Goal: Information Seeking & Learning: Obtain resource

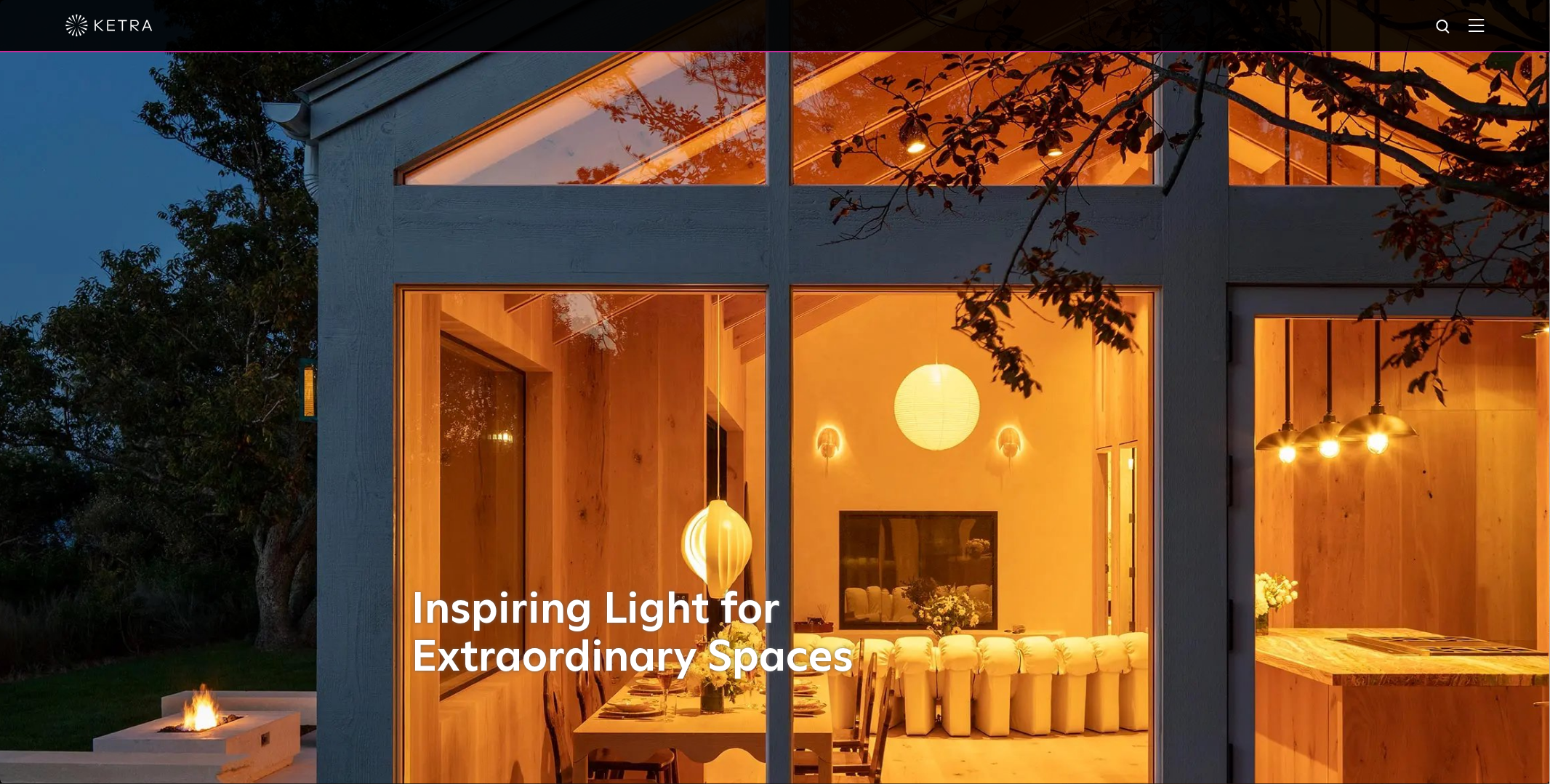
click at [1471, 35] on div at bounding box center [775, 25] width 1419 height 50
click at [1482, 27] on img at bounding box center [1476, 25] width 16 height 14
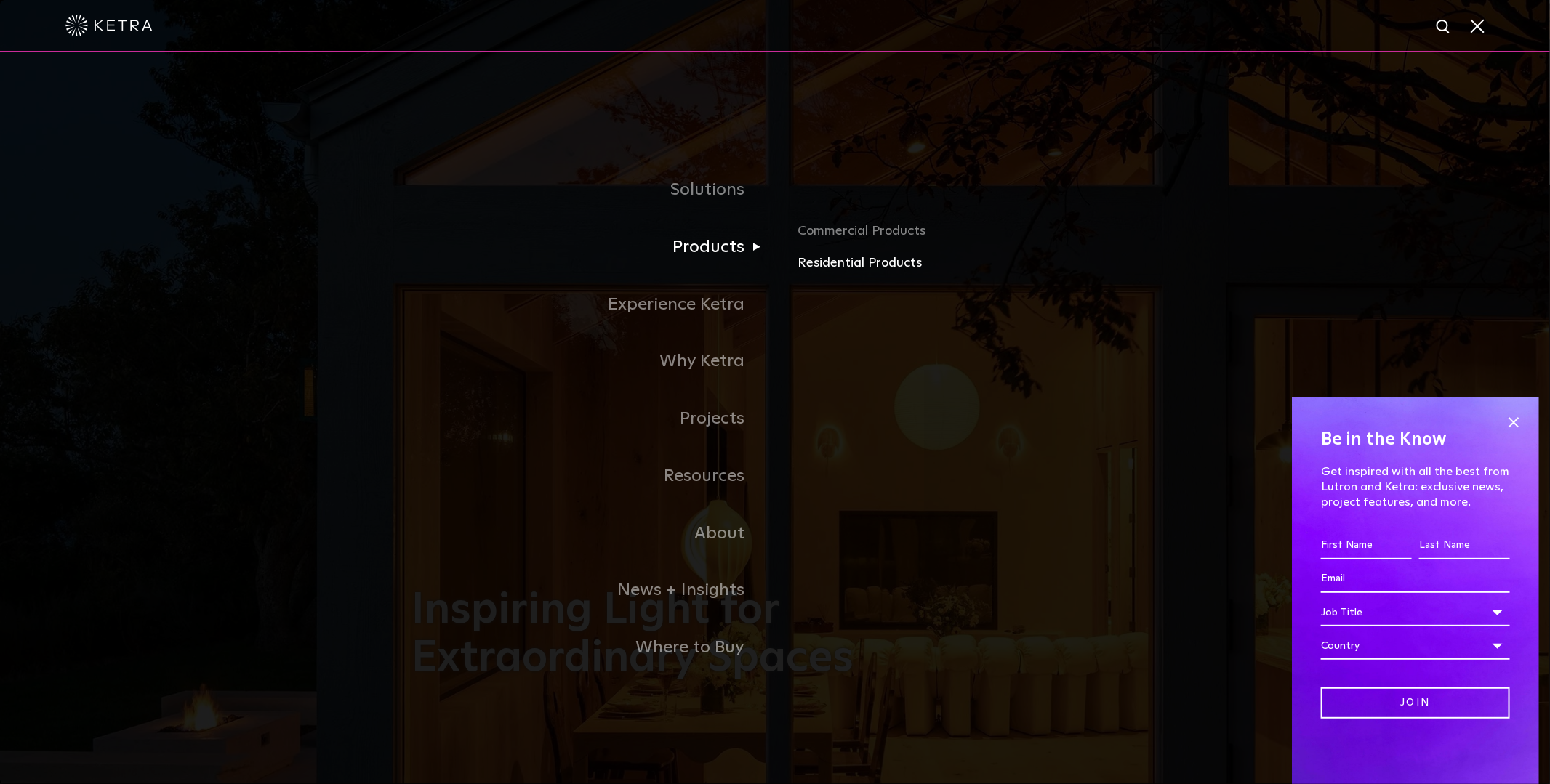
click at [826, 257] on link "Residential Products" at bounding box center [967, 264] width 340 height 21
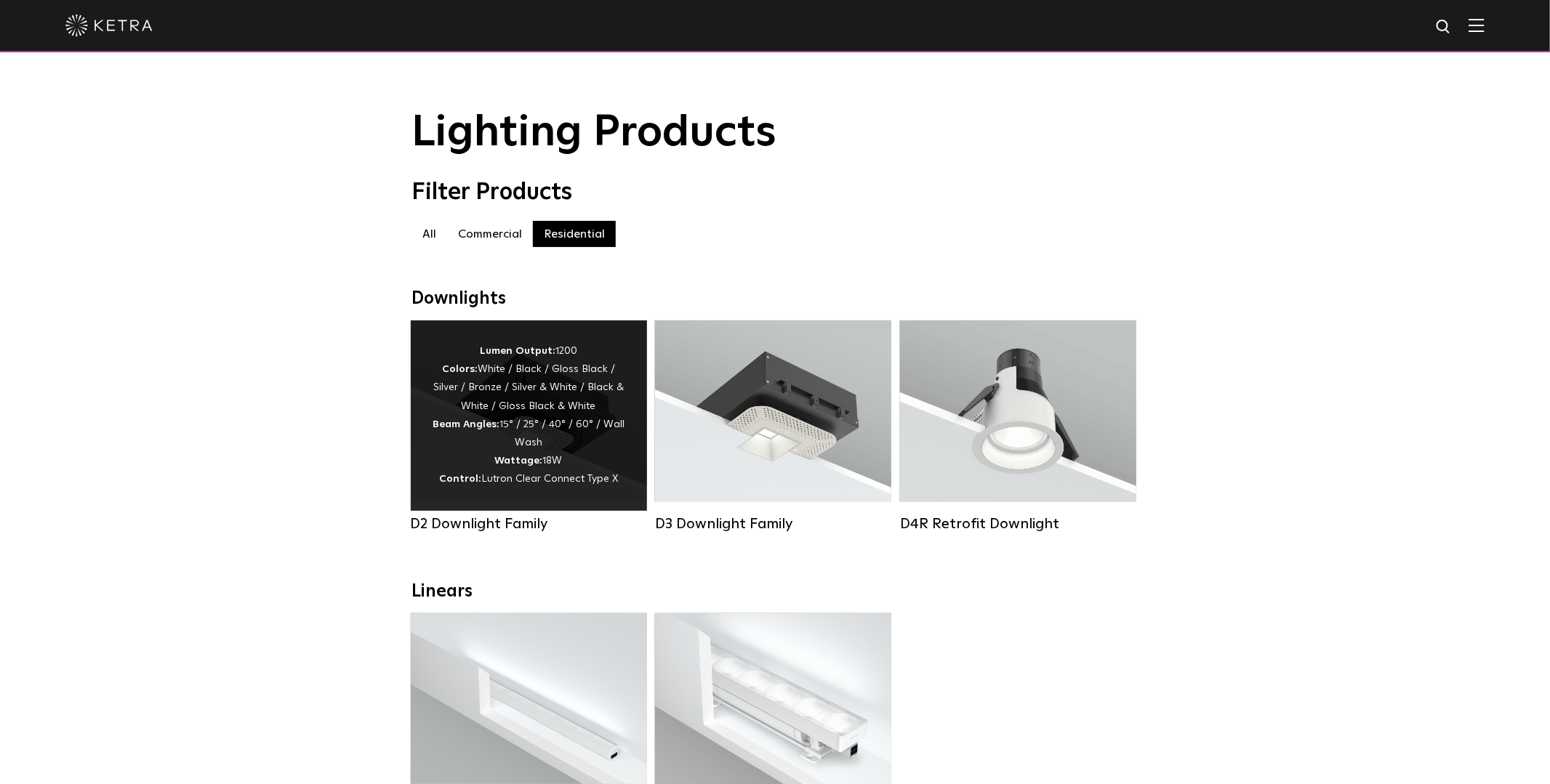
click at [519, 405] on div "Lumen Output: 1200 Colors: White / Black / Gloss Black / Silver / Bronze / Silv…" at bounding box center [528, 415] width 193 height 146
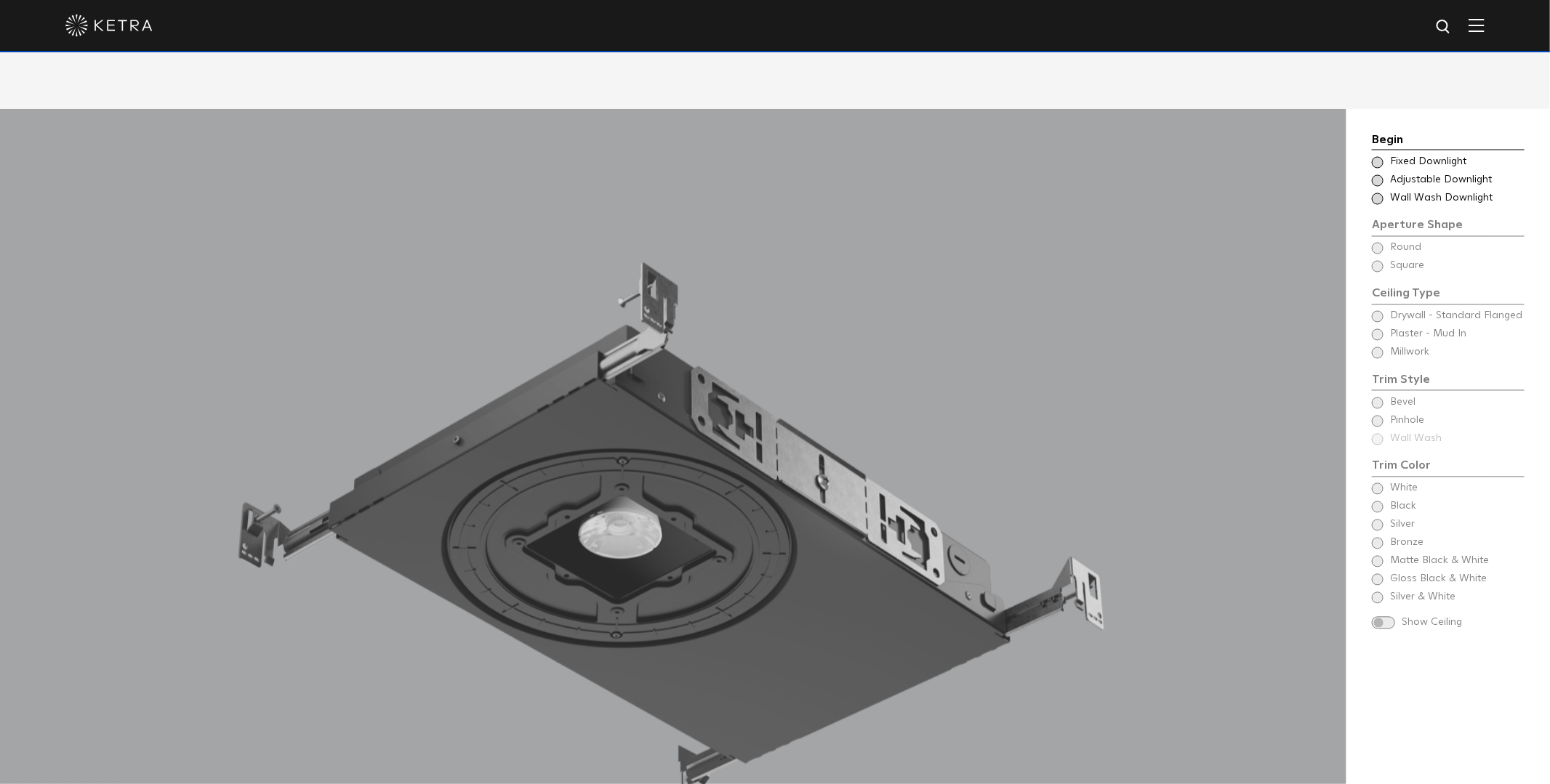
scroll to position [1396, 0]
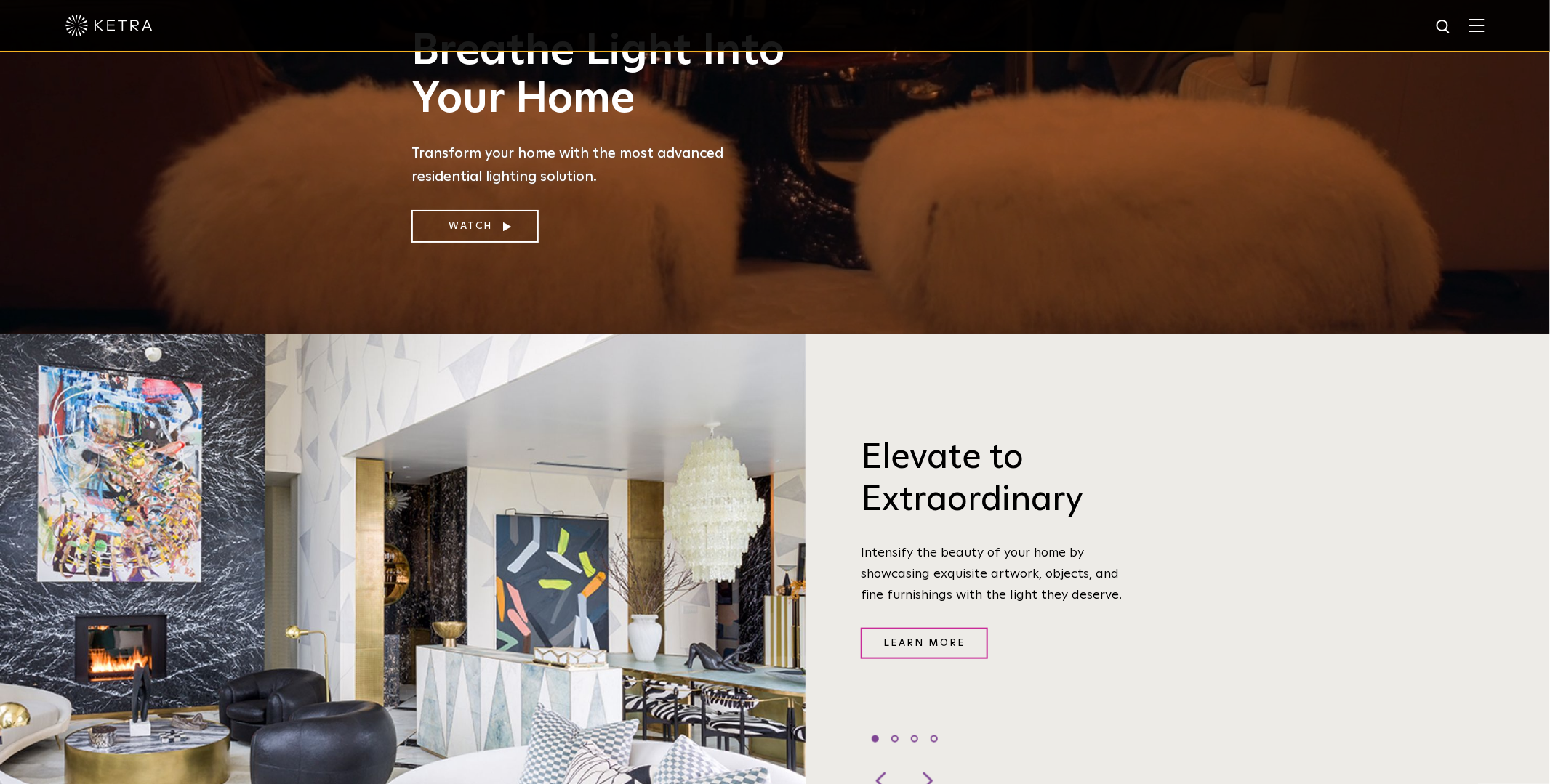
scroll to position [202, 0]
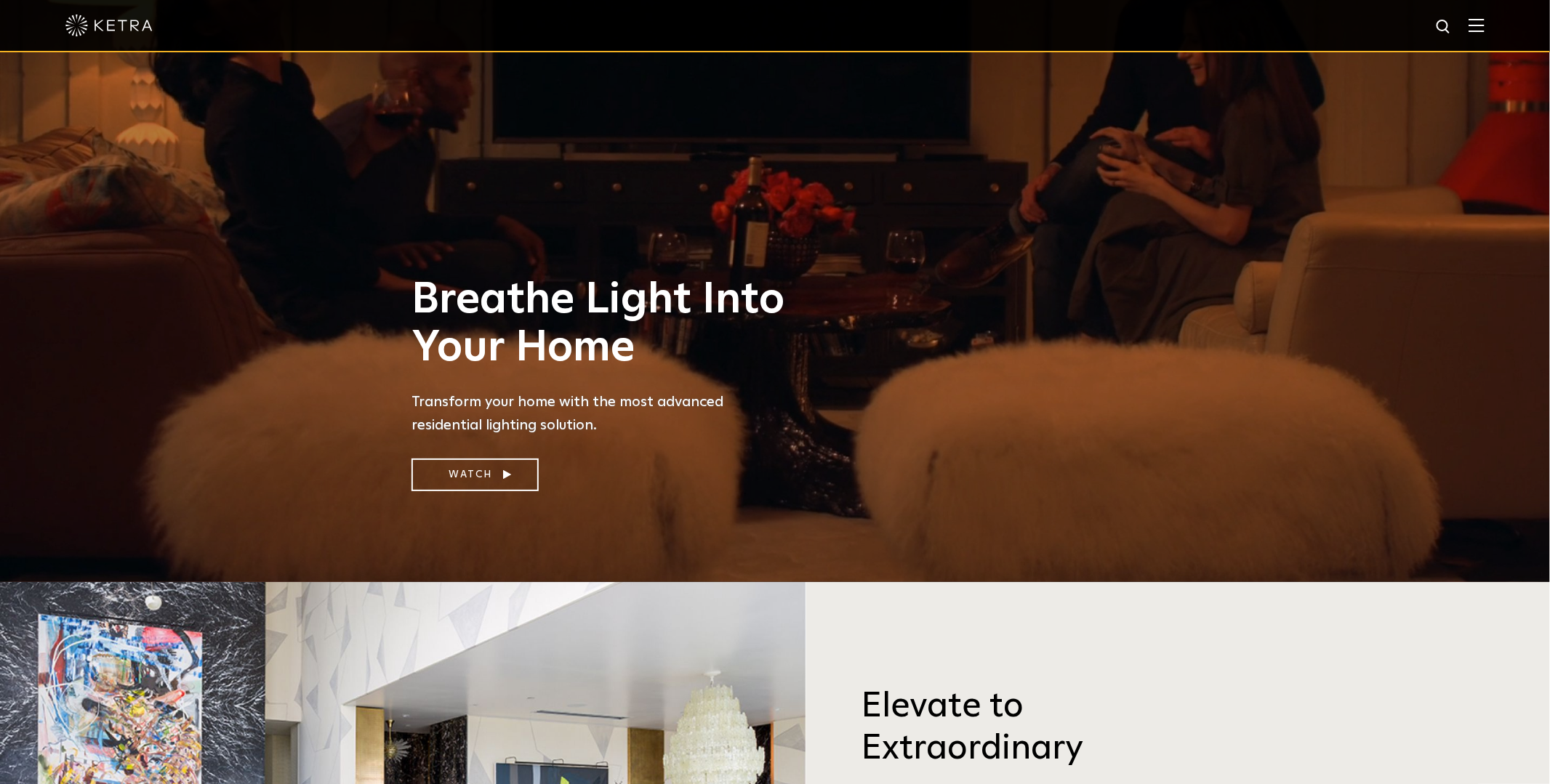
click at [1478, 32] on span at bounding box center [1476, 25] width 16 height 15
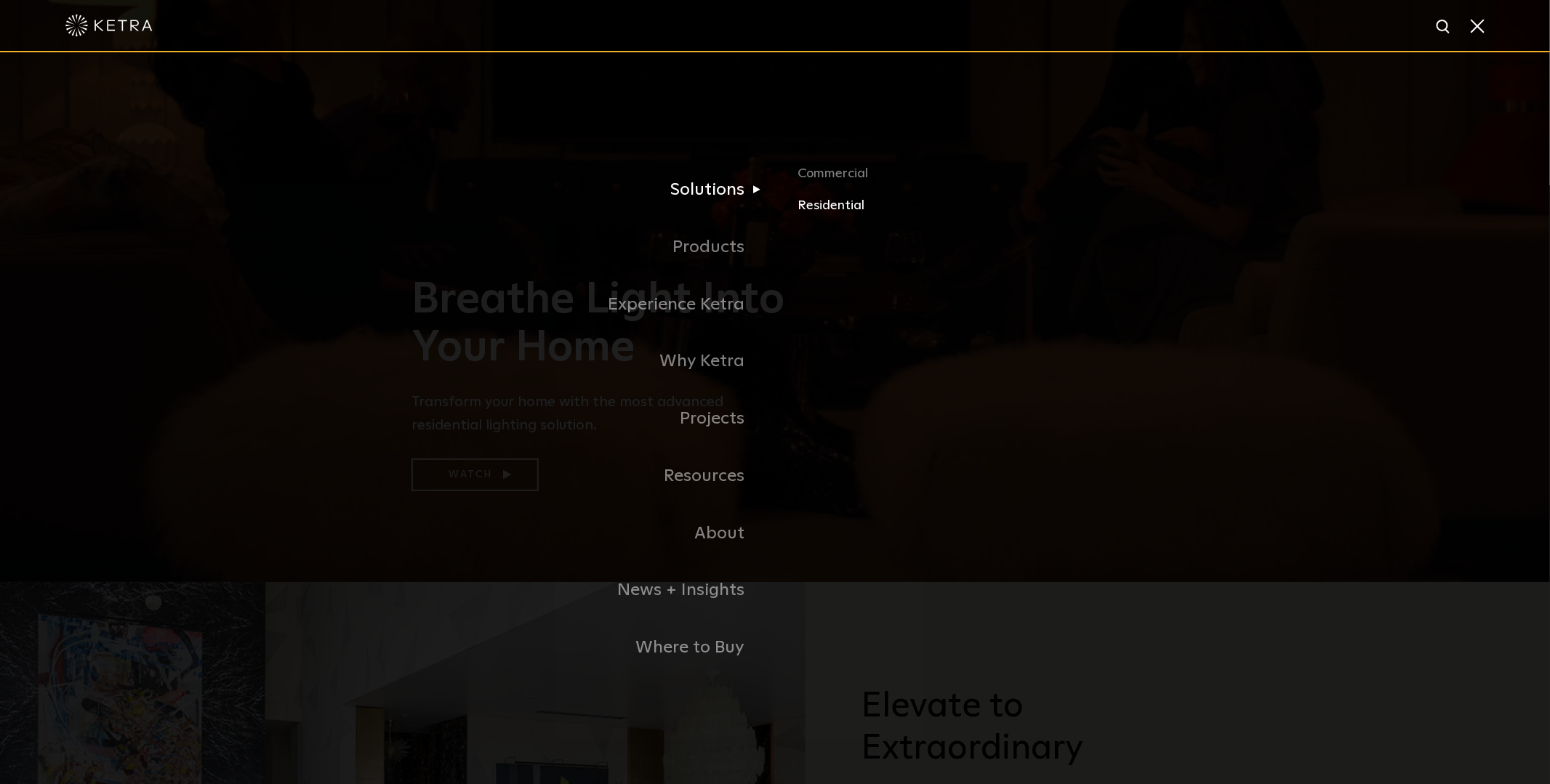
click at [807, 210] on link "Residential" at bounding box center [967, 206] width 340 height 21
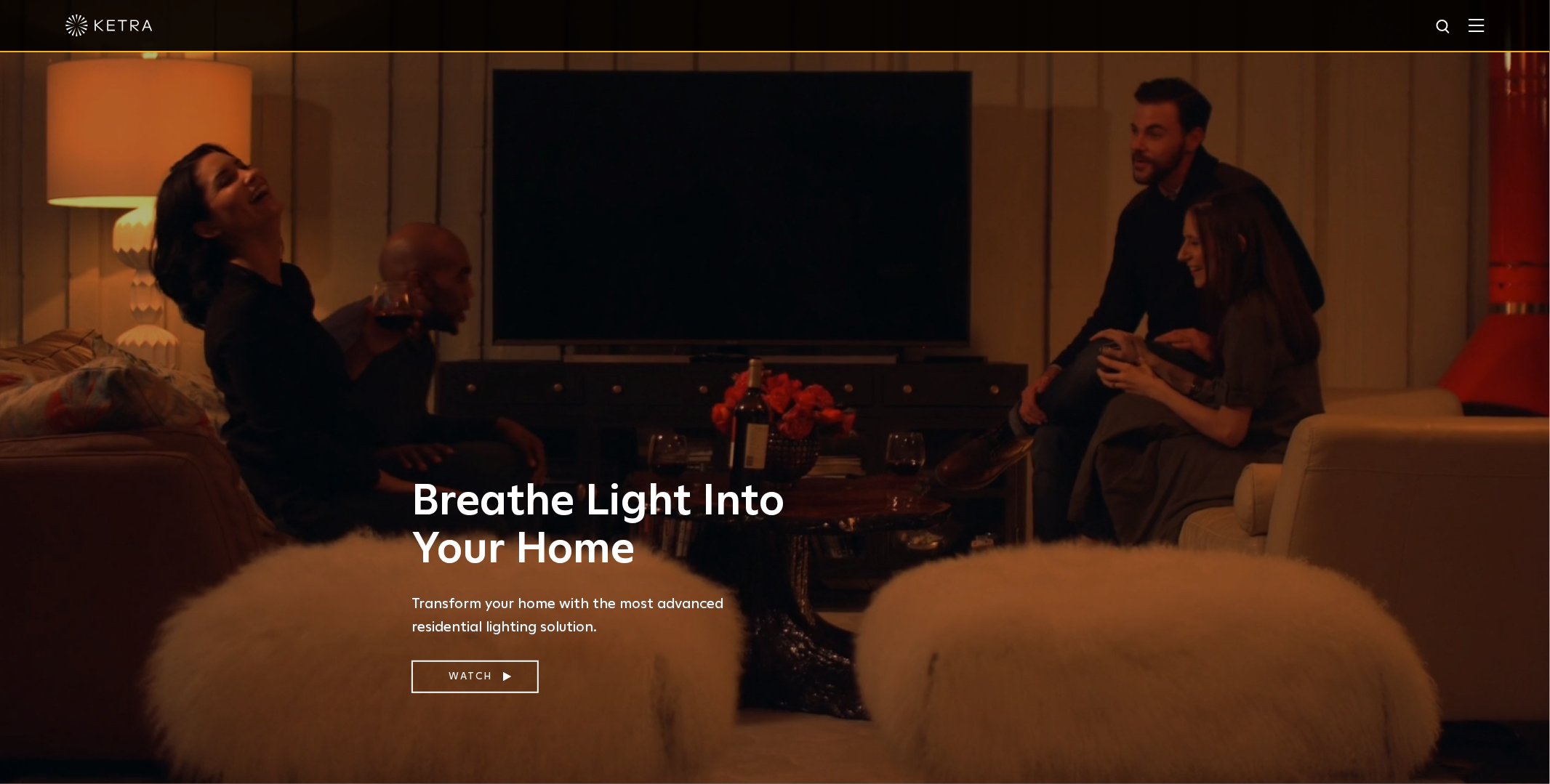
click at [1471, 27] on img at bounding box center [1476, 25] width 16 height 14
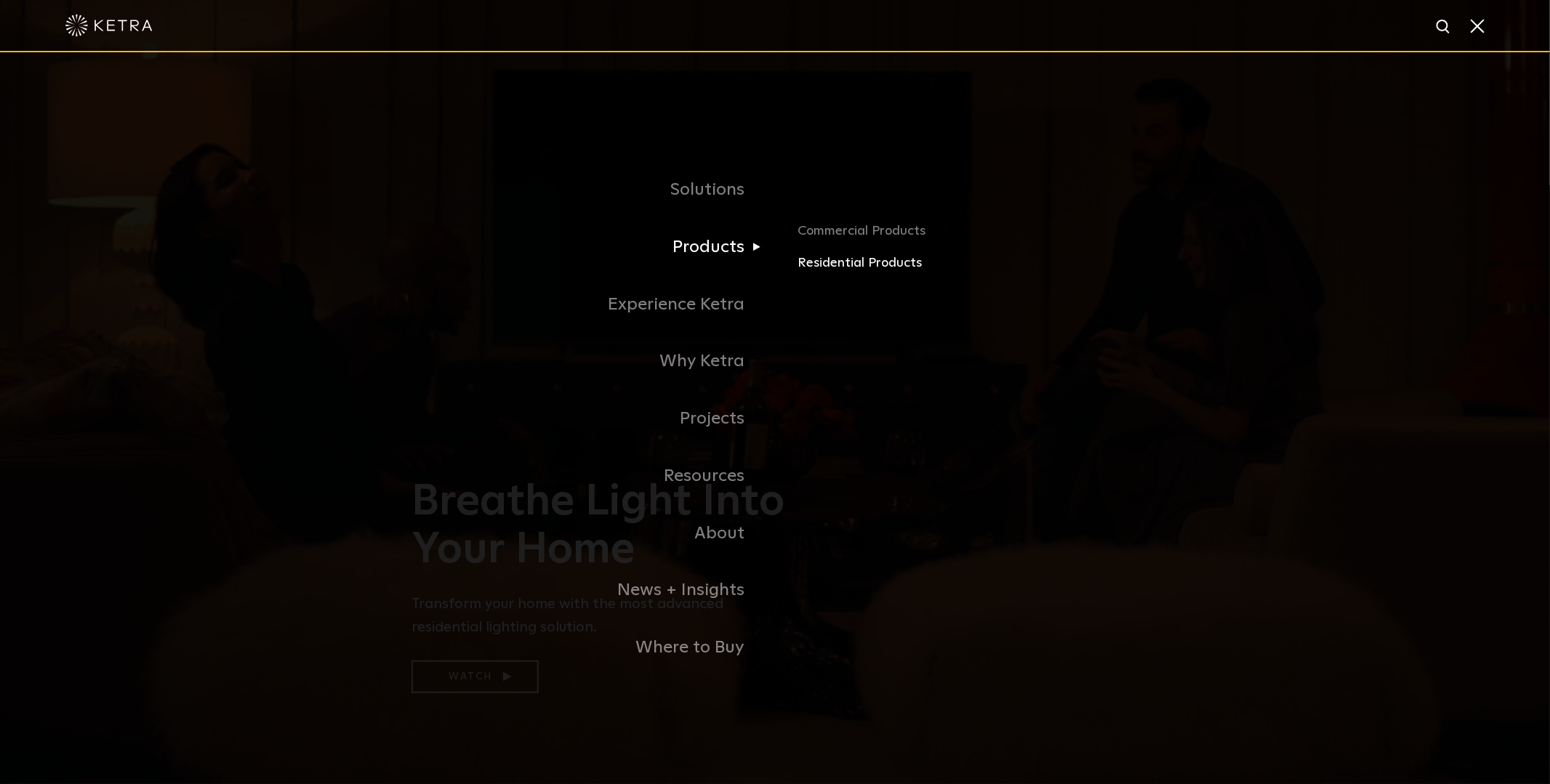
click at [821, 264] on link "Residential Products" at bounding box center [967, 264] width 340 height 21
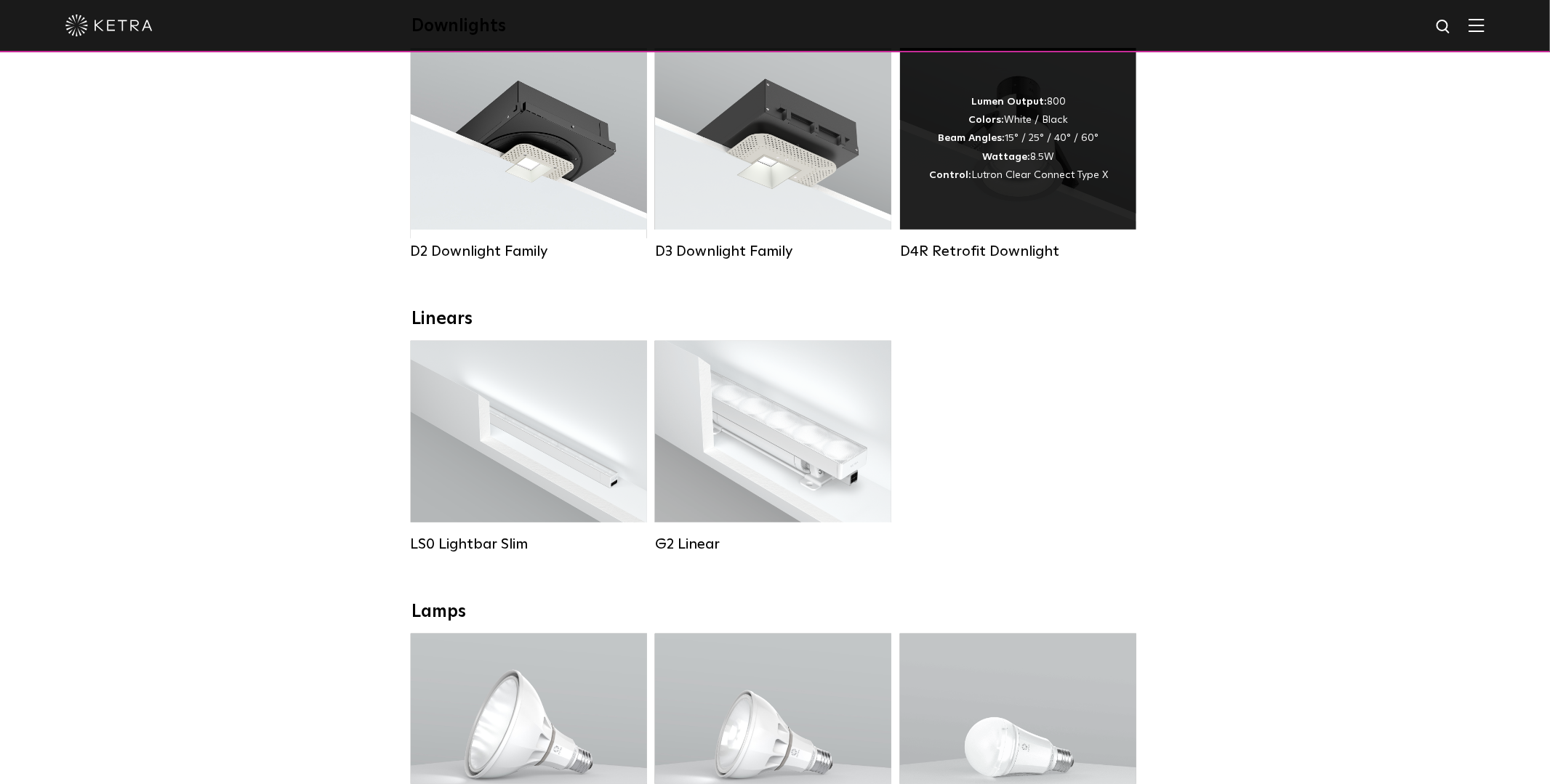
scroll to position [270, 0]
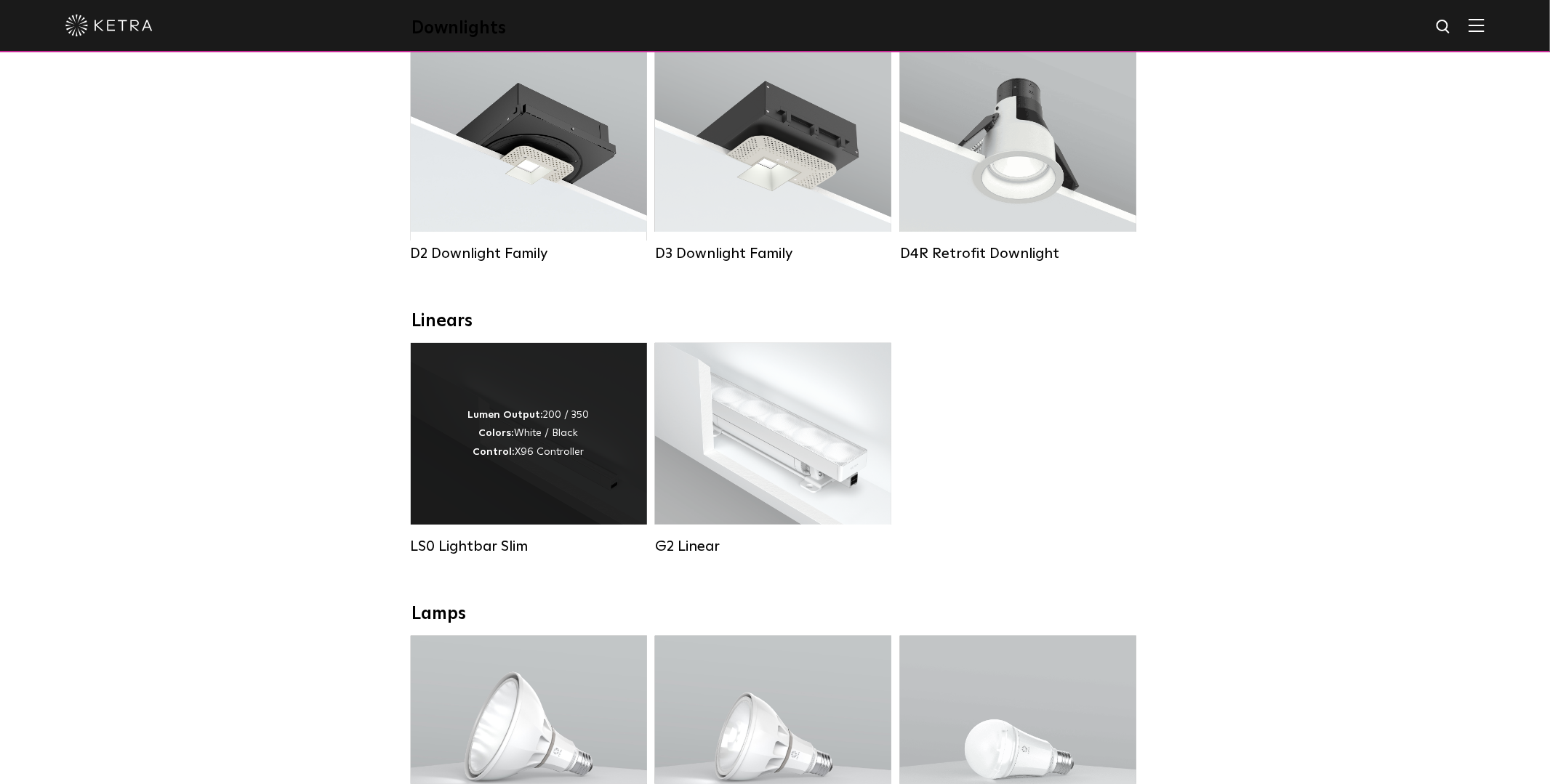
click at [505, 544] on div "LS0 Lightbar Slim" at bounding box center [529, 547] width 237 height 17
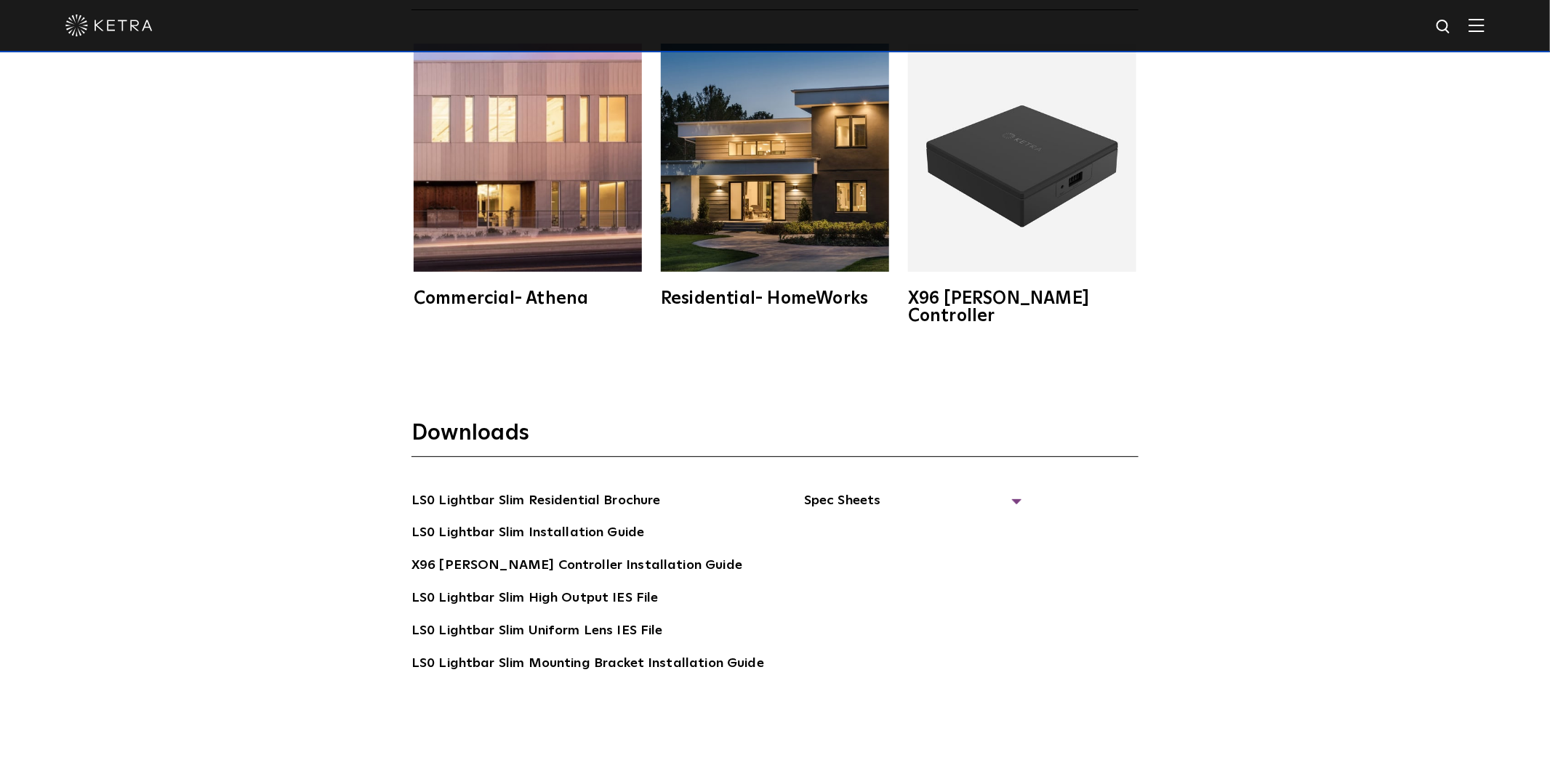
scroll to position [2995, 0]
click at [822, 489] on span "Spec Sheets" at bounding box center [912, 505] width 218 height 32
click at [882, 521] on link "LS0 Lightbar Slim Spec Sheet" at bounding box center [915, 533] width 187 height 23
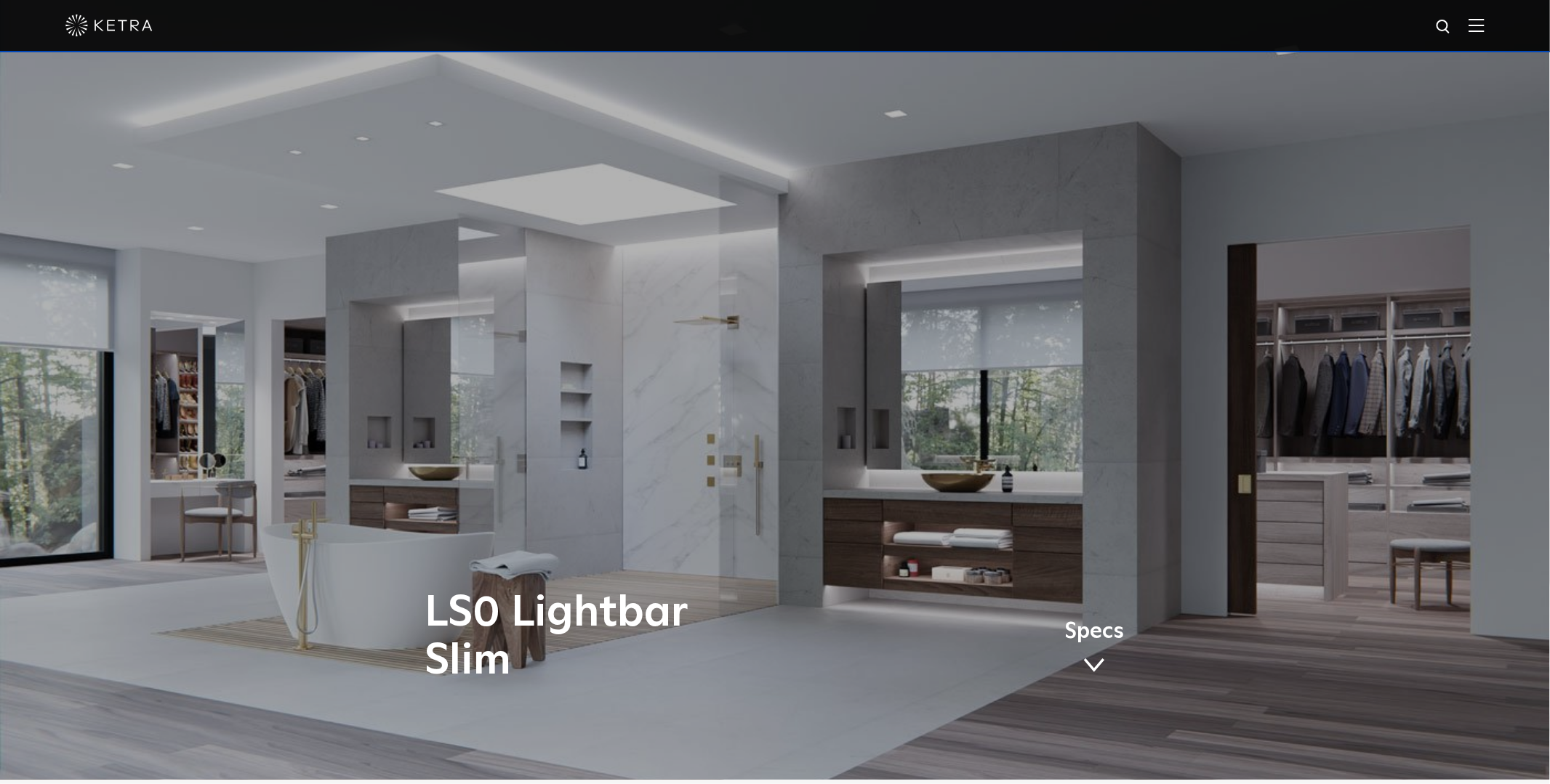
scroll to position [0, 0]
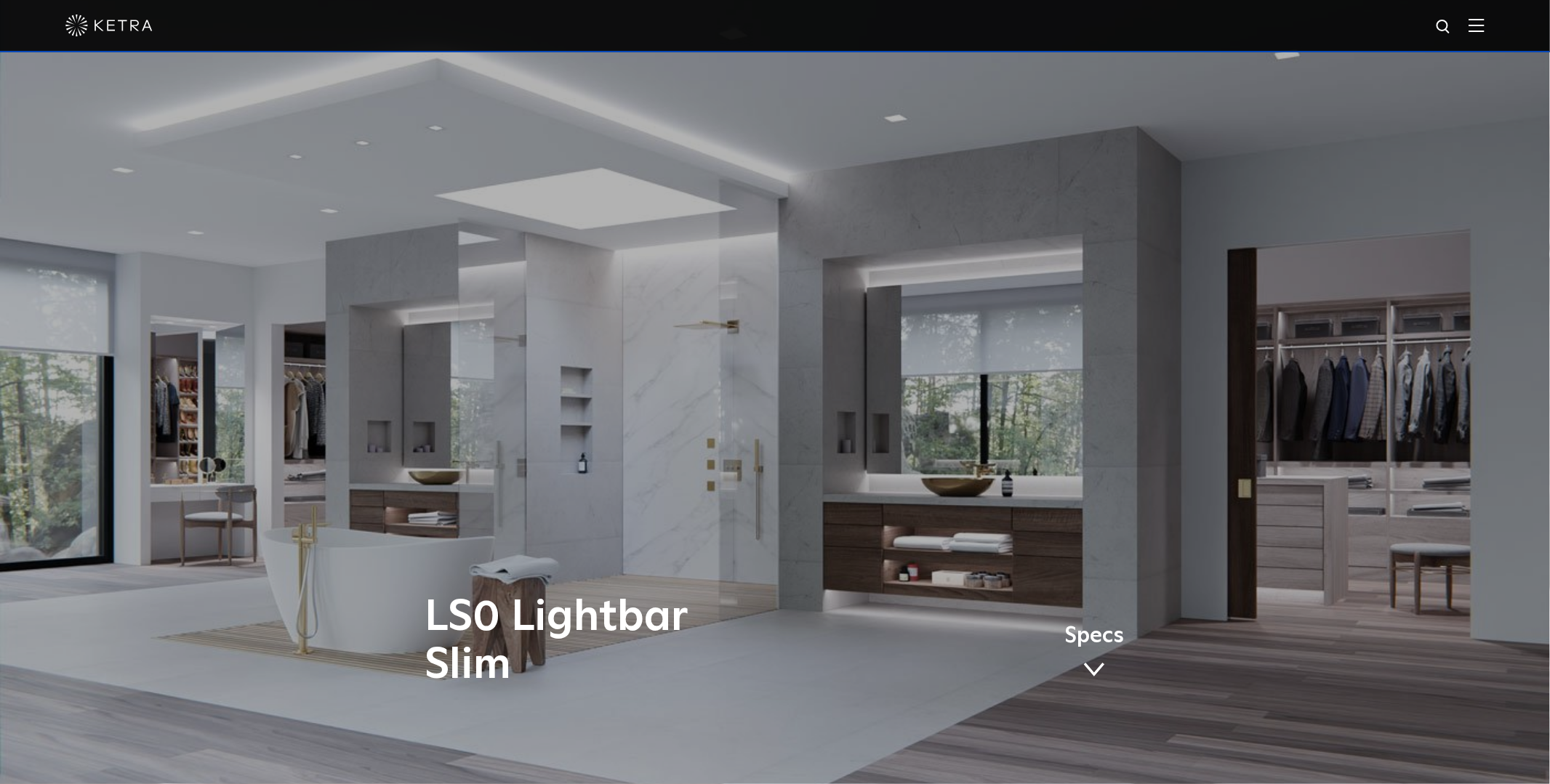
click at [1472, 22] on img at bounding box center [1476, 25] width 16 height 14
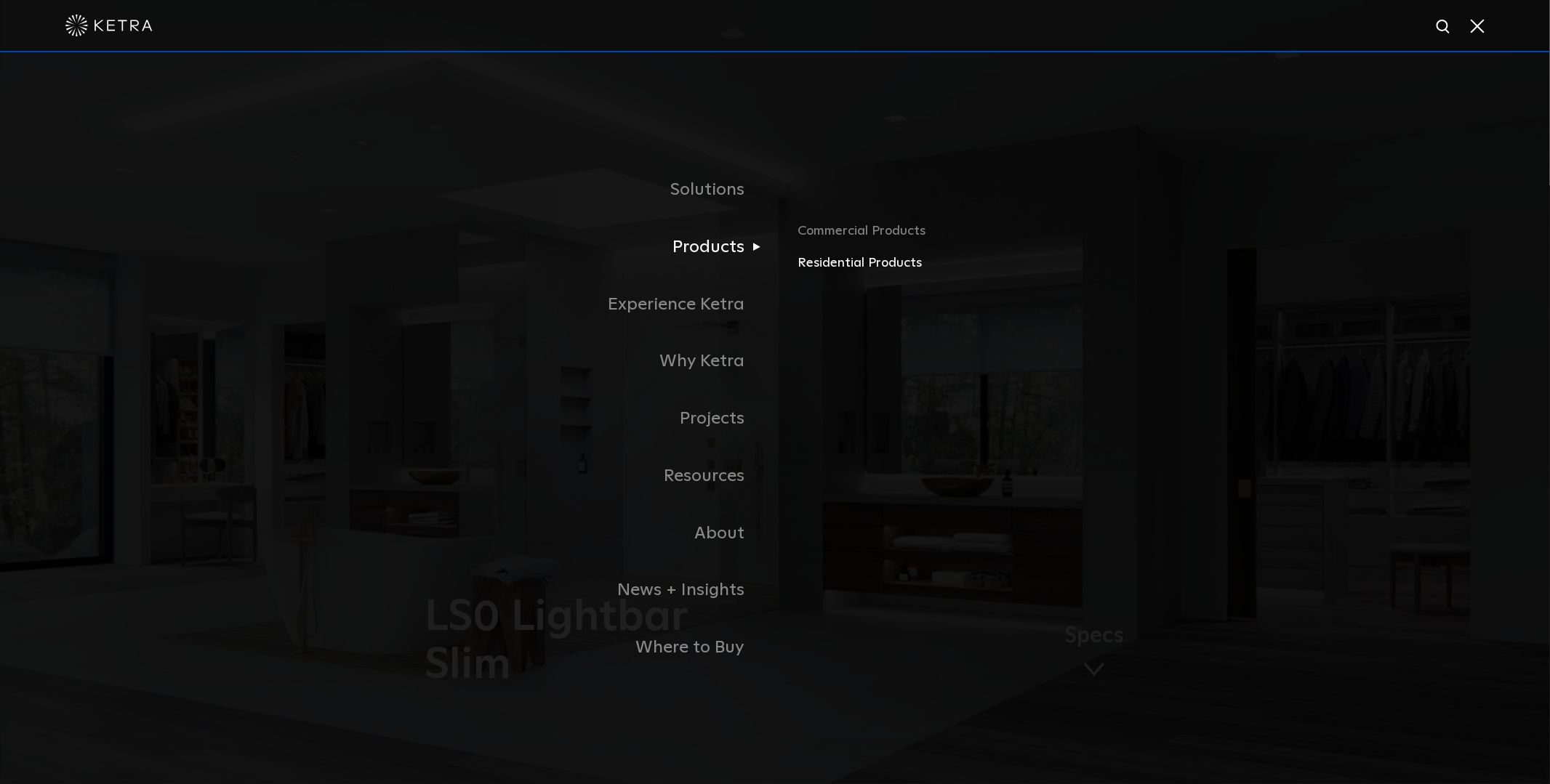
click at [827, 264] on link "Residential Products" at bounding box center [967, 264] width 340 height 21
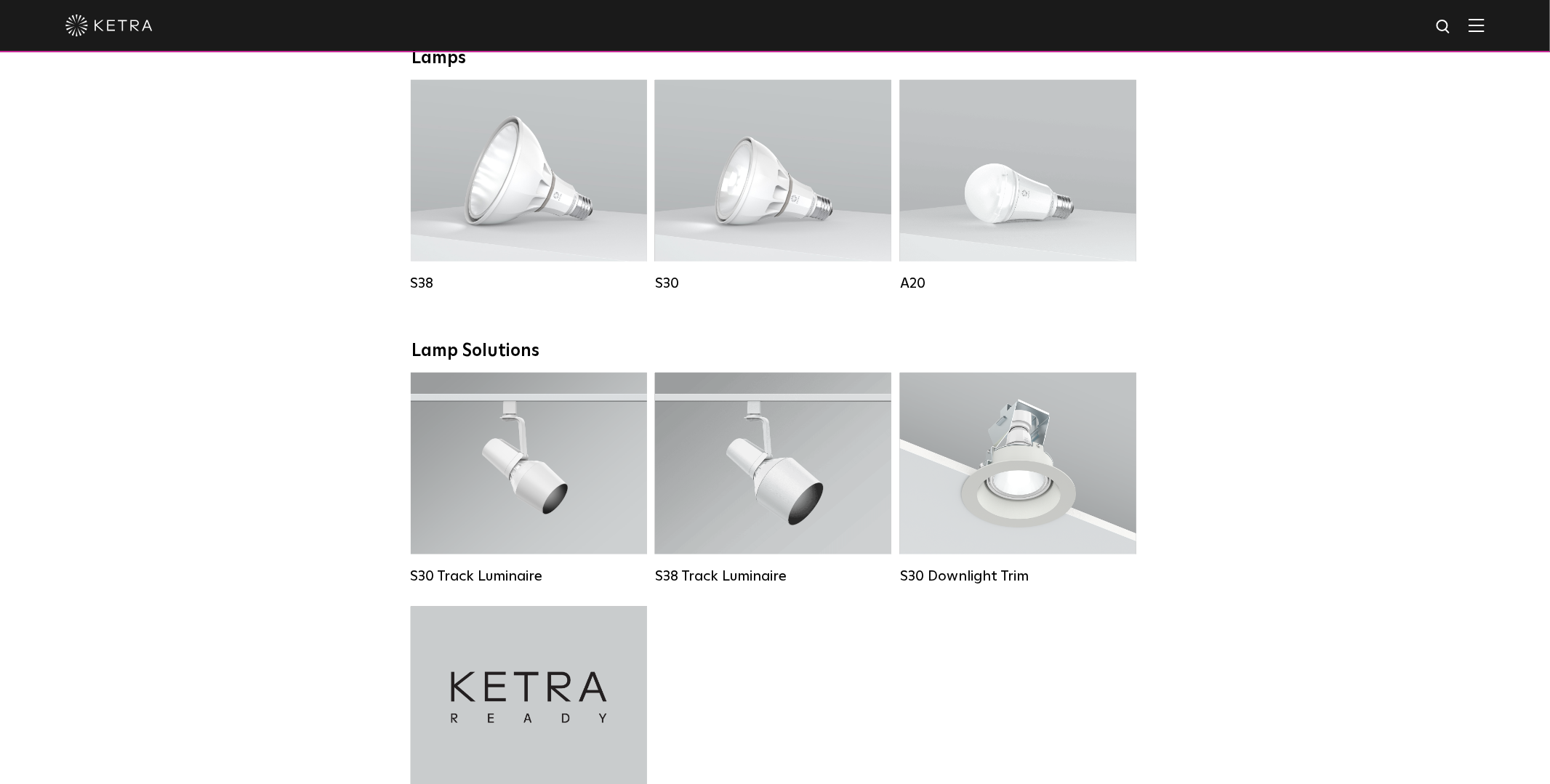
scroll to position [831, 0]
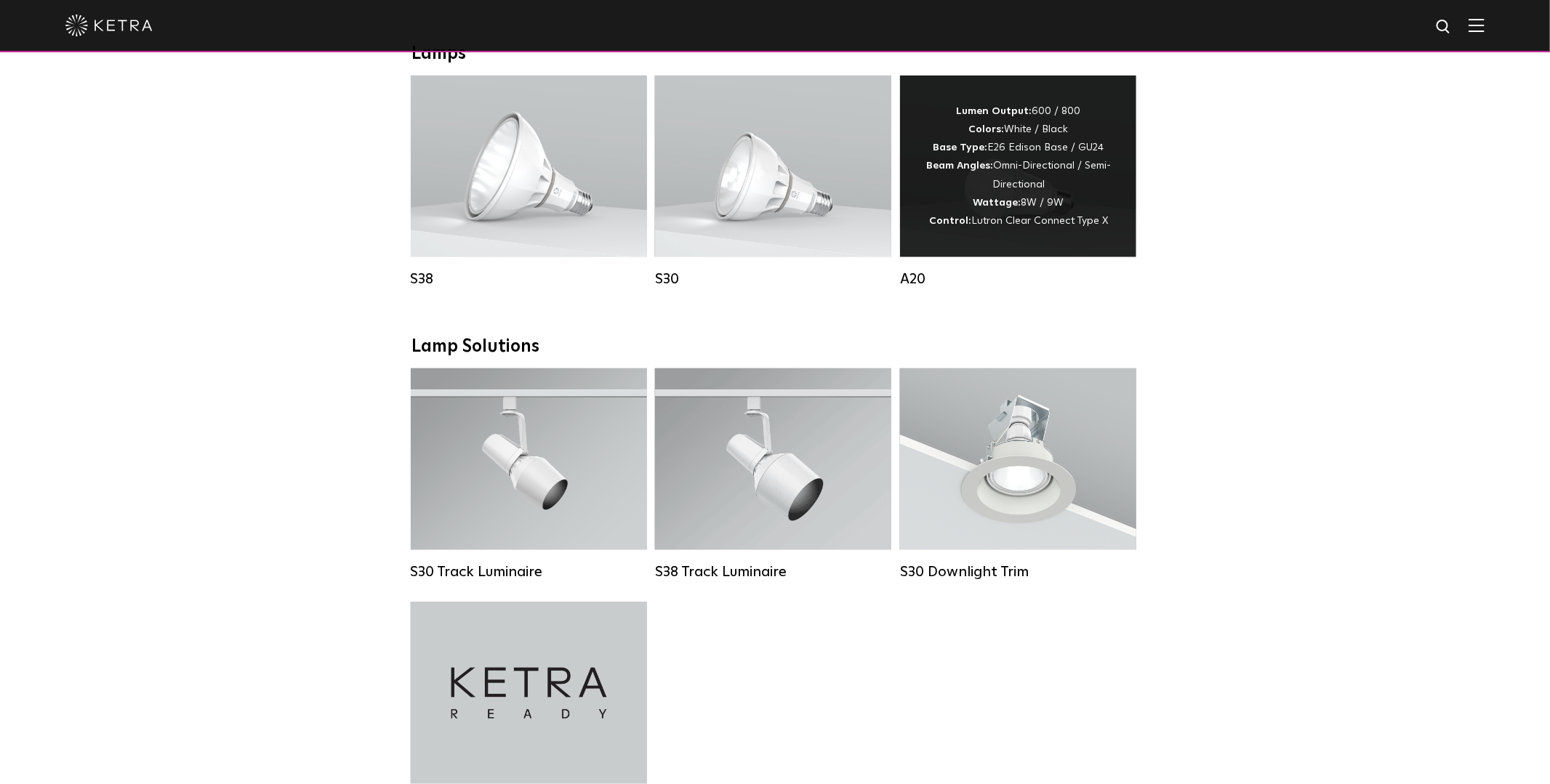
click at [1043, 229] on div "Lumen Output: 600 / 800 Colors: White / Black Base Type: E26 Edison Base / GU24…" at bounding box center [1018, 167] width 193 height 128
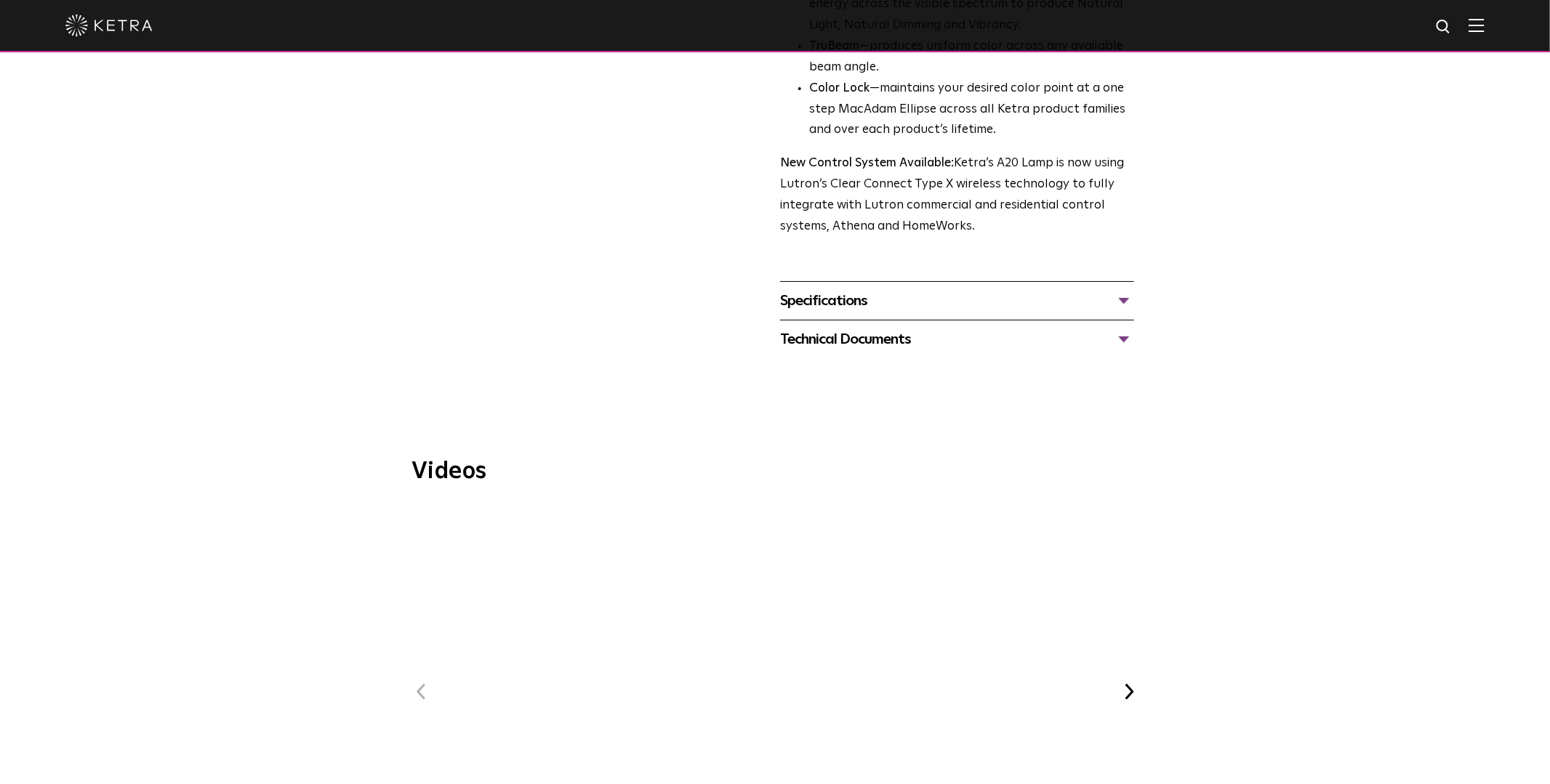
scroll to position [538, 0]
click at [876, 295] on div "Specifications" at bounding box center [957, 306] width 354 height 23
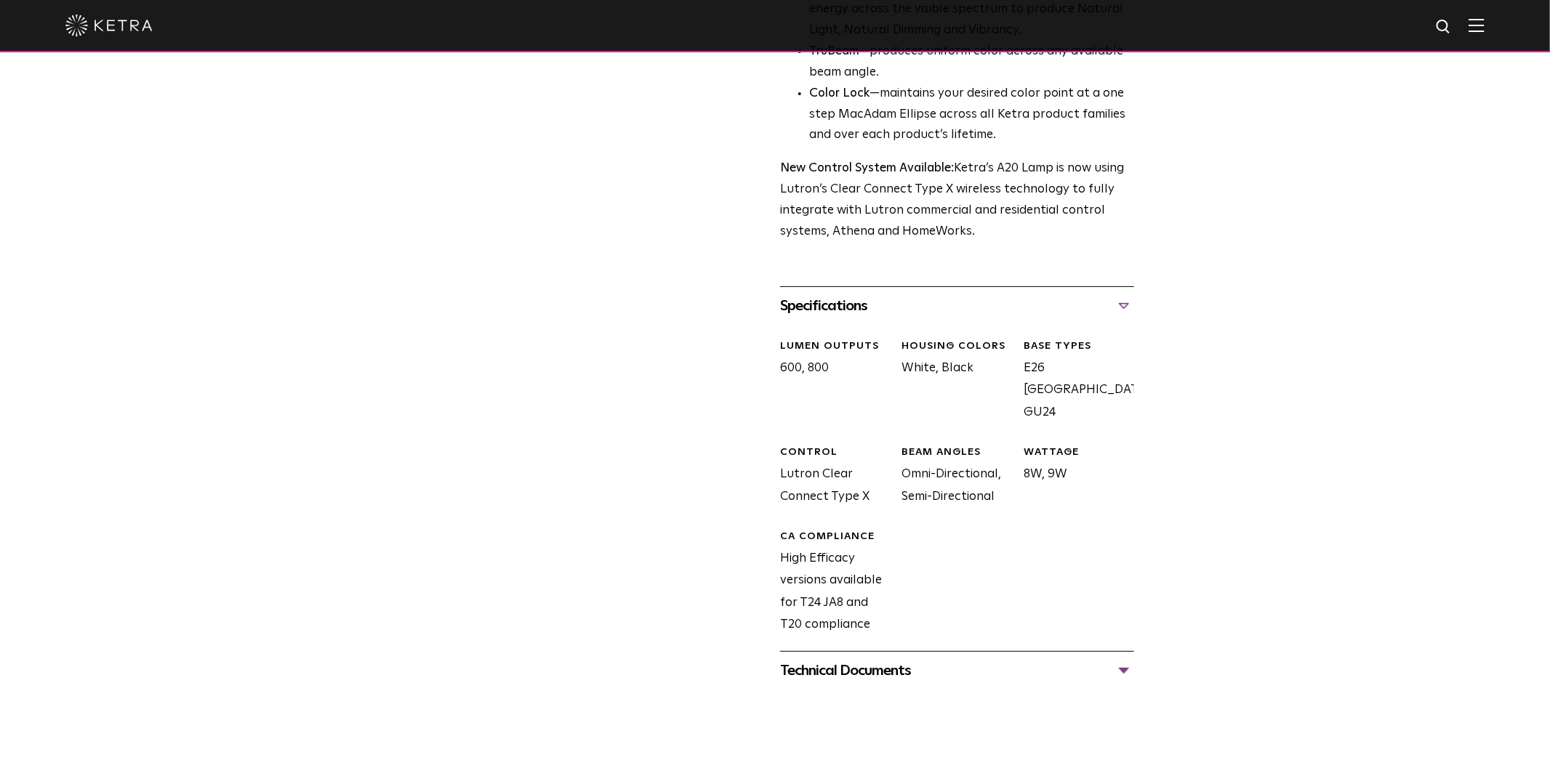
click at [886, 661] on div "Technical Documents" at bounding box center [957, 671] width 354 height 23
click at [870, 708] on link "A20 Specification Sheet" at bounding box center [852, 714] width 143 height 13
